Goal: Find contact information: Find contact information

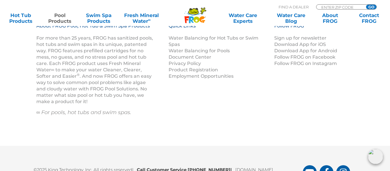
scroll to position [2411, 0]
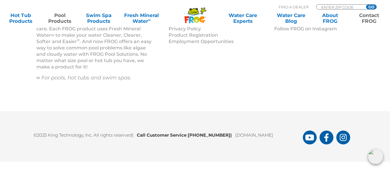
click at [372, 18] on link "Contact FROG" at bounding box center [369, 18] width 30 height 12
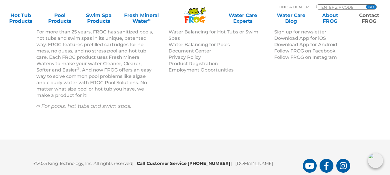
scroll to position [943, 0]
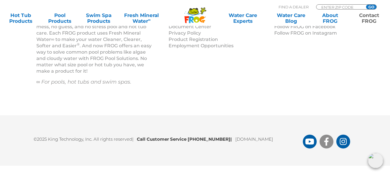
click at [324, 145] on icon "FROG Products Facebook Page" at bounding box center [326, 142] width 5 height 8
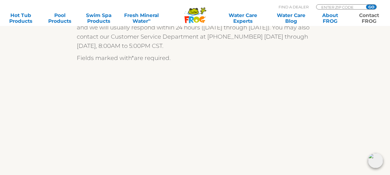
scroll to position [115, 0]
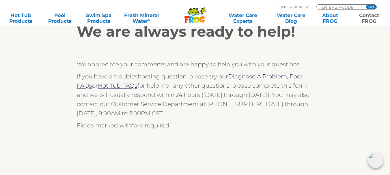
click at [230, 107] on p "If you have a troubleshooting question, please try our Diagnose A Problem, Pool…" at bounding box center [195, 95] width 237 height 46
click at [164, 108] on p "If you have a troubleshooting question, please try our Diagnose A Problem, Pool…" at bounding box center [195, 95] width 237 height 46
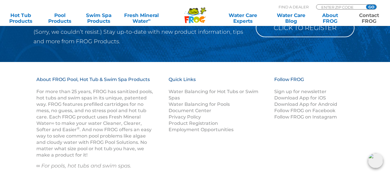
scroll to position [923, 0]
